Goal: Information Seeking & Learning: Learn about a topic

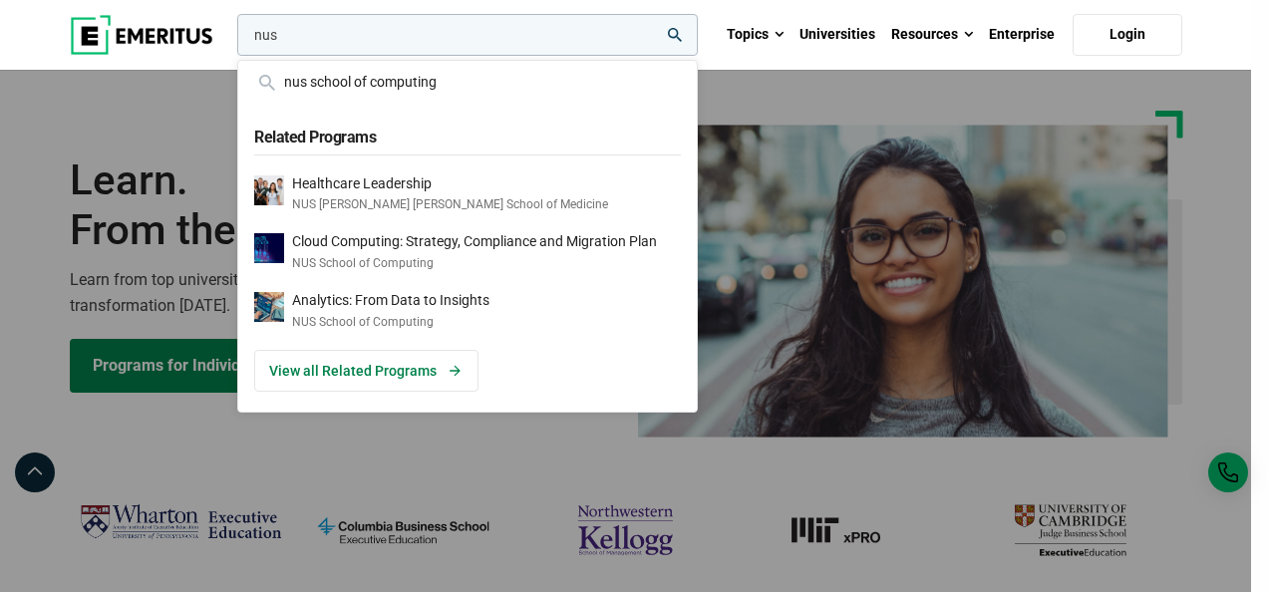
type input "nus"
drag, startPoint x: 0, startPoint y: 0, endPoint x: 839, endPoint y: 38, distance: 840.3
click at [839, 38] on link "Universities" at bounding box center [838, 35] width 92 height 70
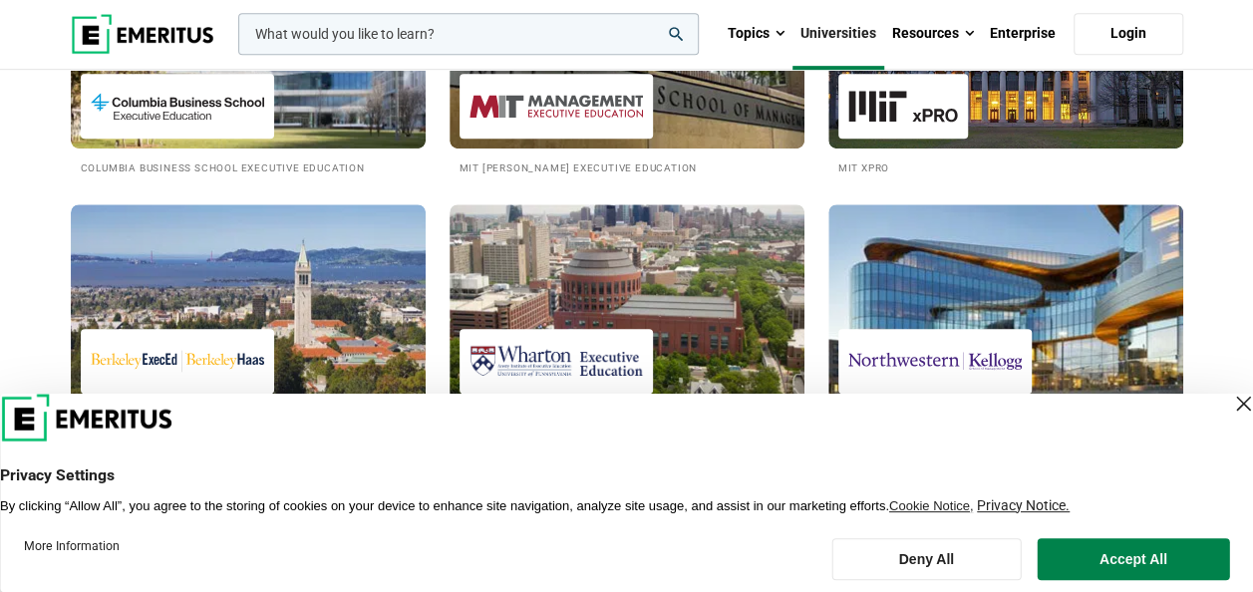
scroll to position [461, 0]
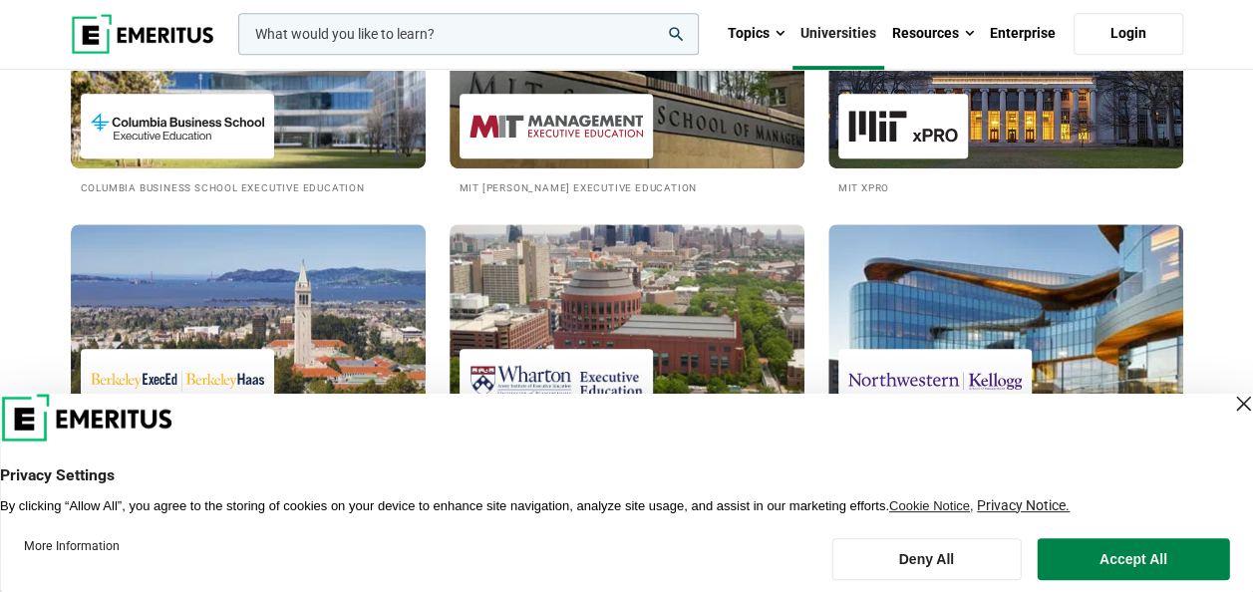
click at [1229, 408] on div "Close Layer" at bounding box center [1243, 404] width 28 height 28
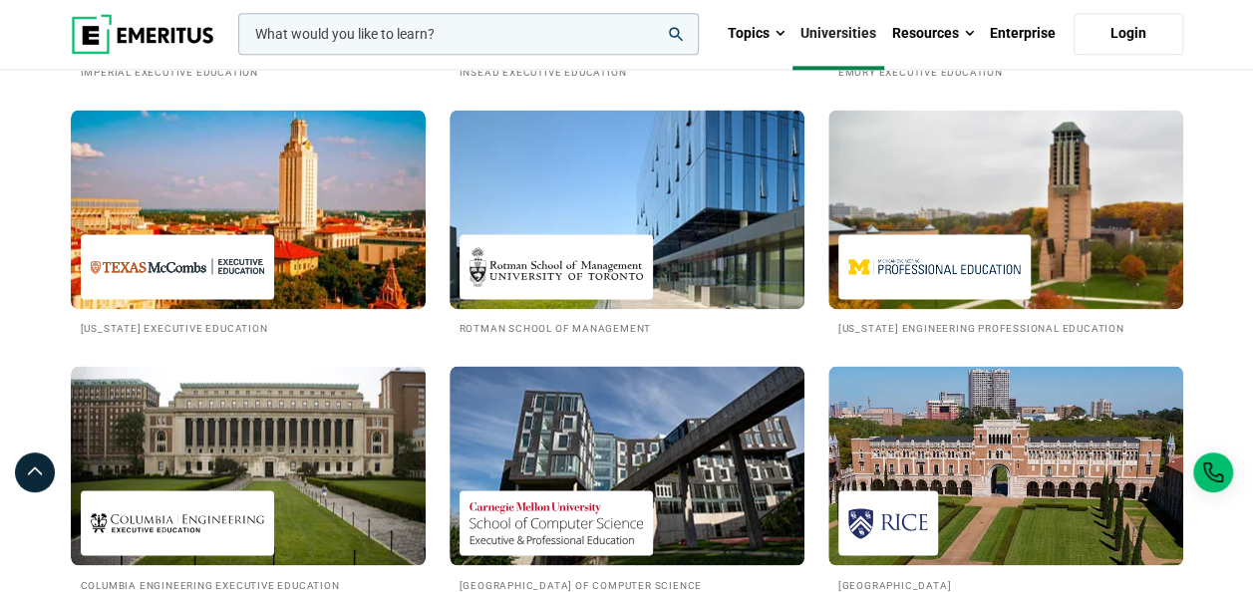
scroll to position [995, 0]
